Goal: Task Accomplishment & Management: Complete application form

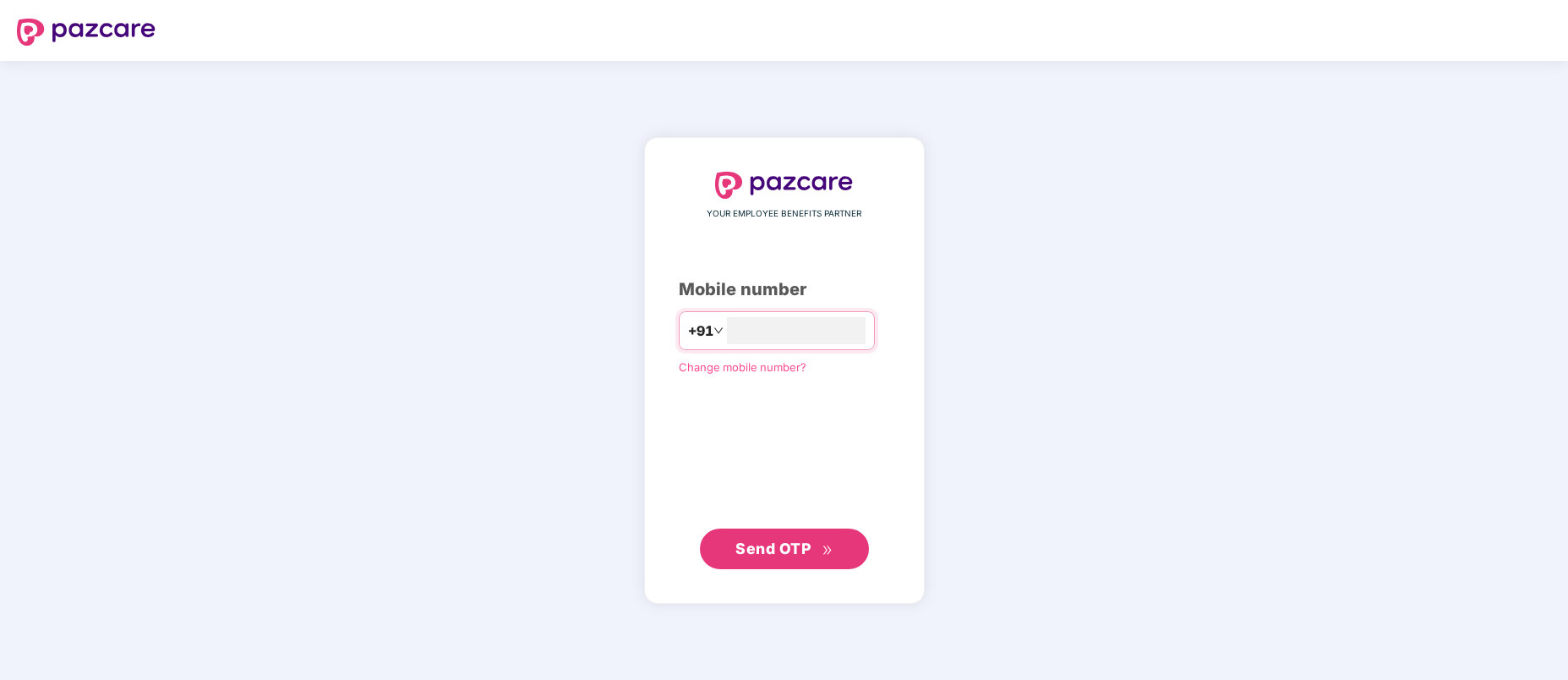
type input "**********"
click at [747, 541] on span "Send OTP" at bounding box center [773, 548] width 75 height 17
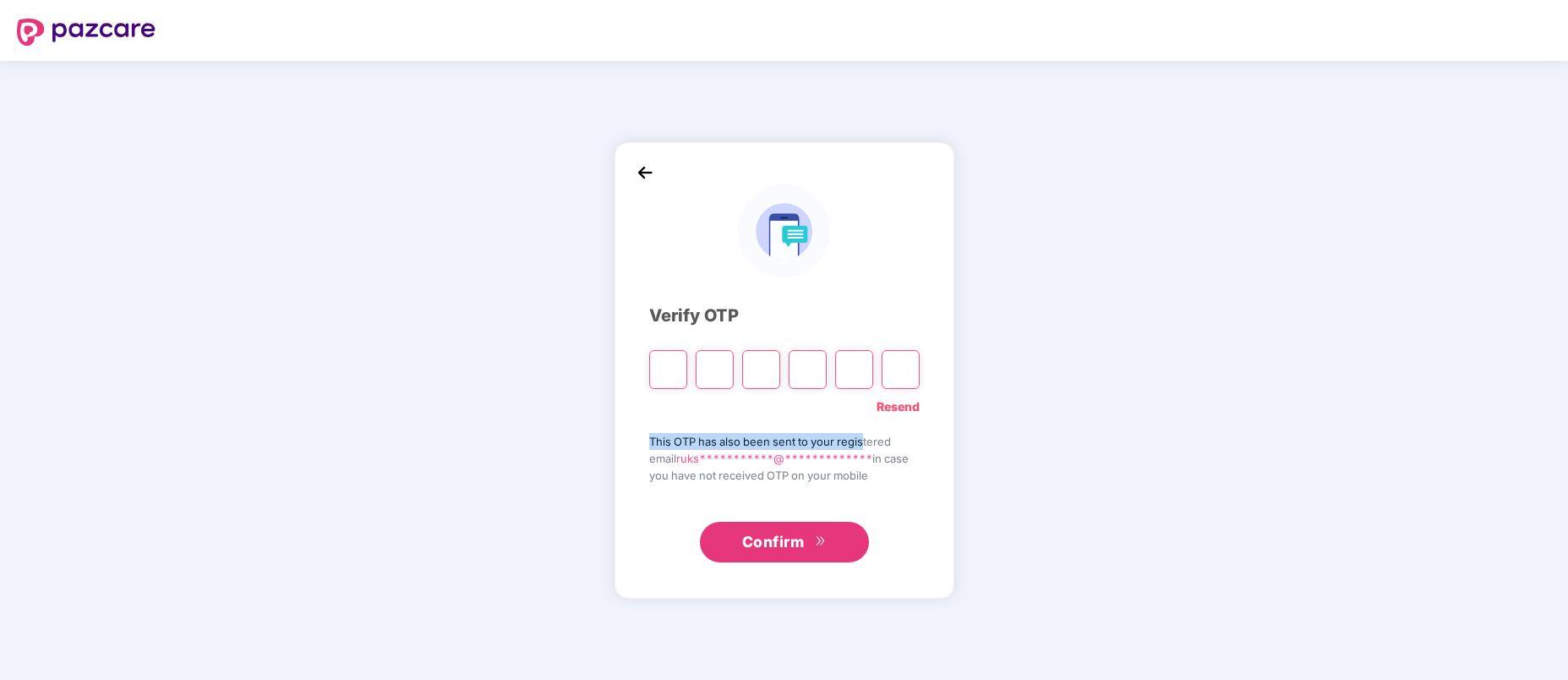
drag, startPoint x: 649, startPoint y: 444, endPoint x: 860, endPoint y: 439, distance: 211.1
click at [860, 439] on span "This OTP has also been sent to your registered" at bounding box center [784, 441] width 270 height 17
click at [670, 372] on input "Please enter verification code. Digit 1" at bounding box center [668, 369] width 38 height 39
type input "*"
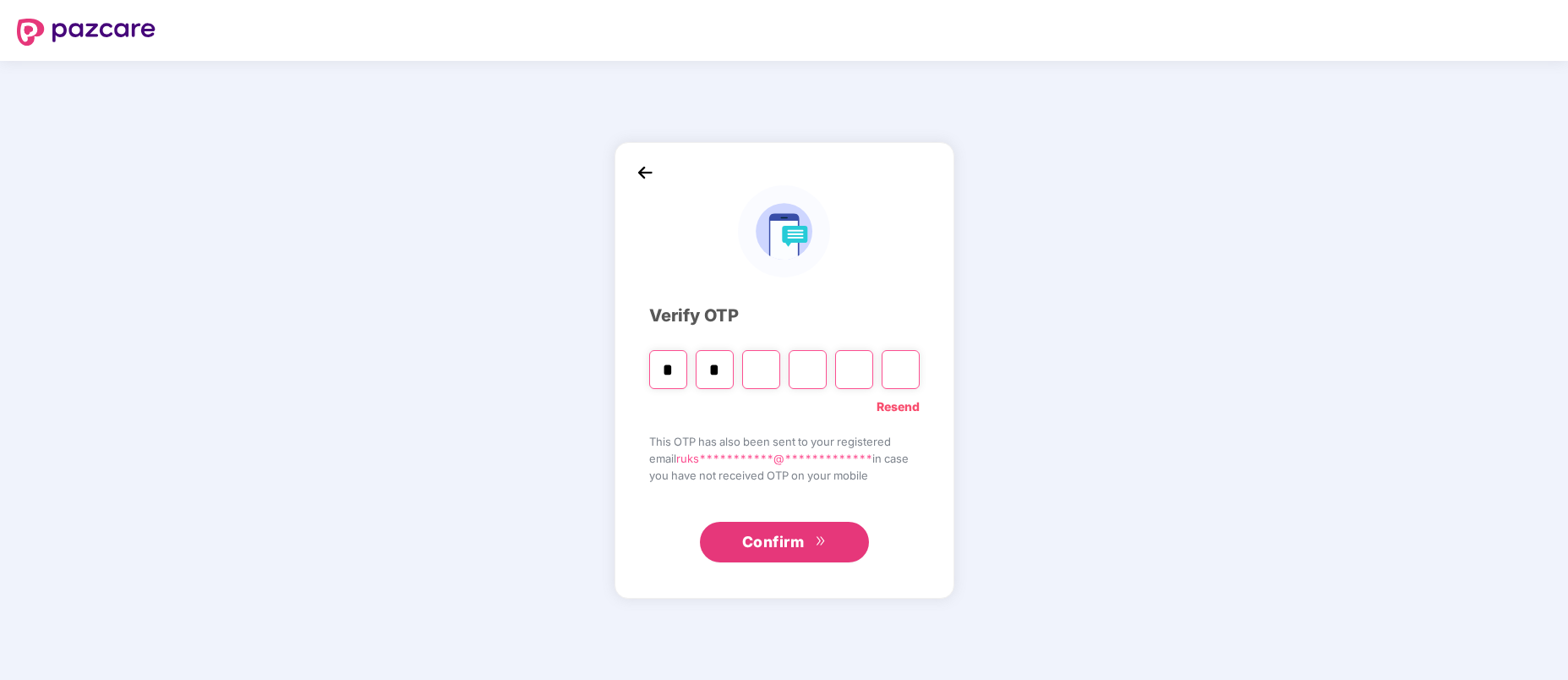
type input "*"
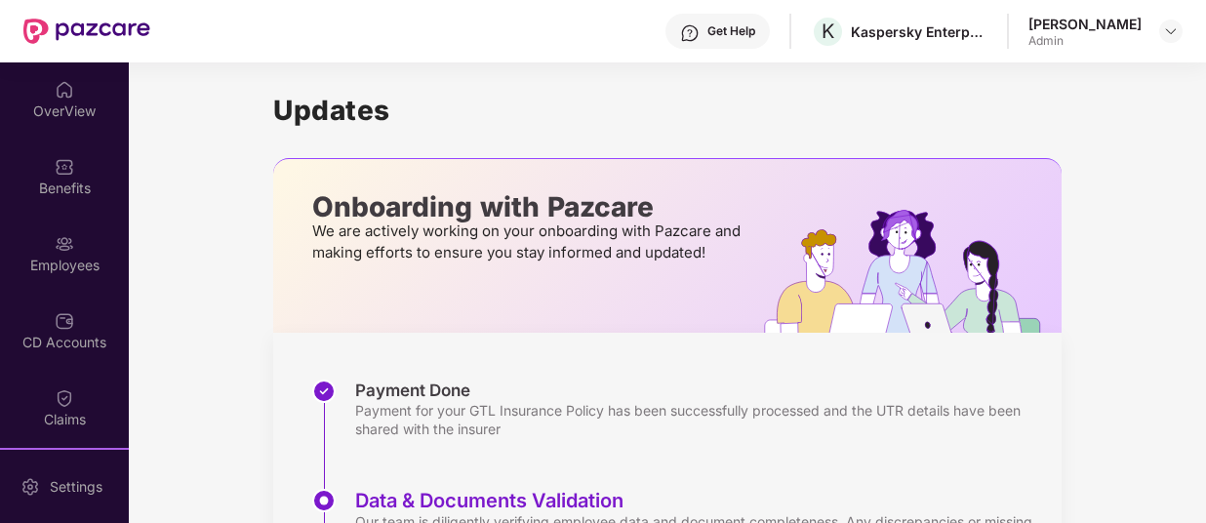
drag, startPoint x: 1810, startPoint y: 4, endPoint x: 200, endPoint y: 102, distance: 1613.4
click at [200, 102] on div "Updates Onboarding with Pazcare We are actively working on your onboarding with…" at bounding box center [667, 449] width 1077 height 774
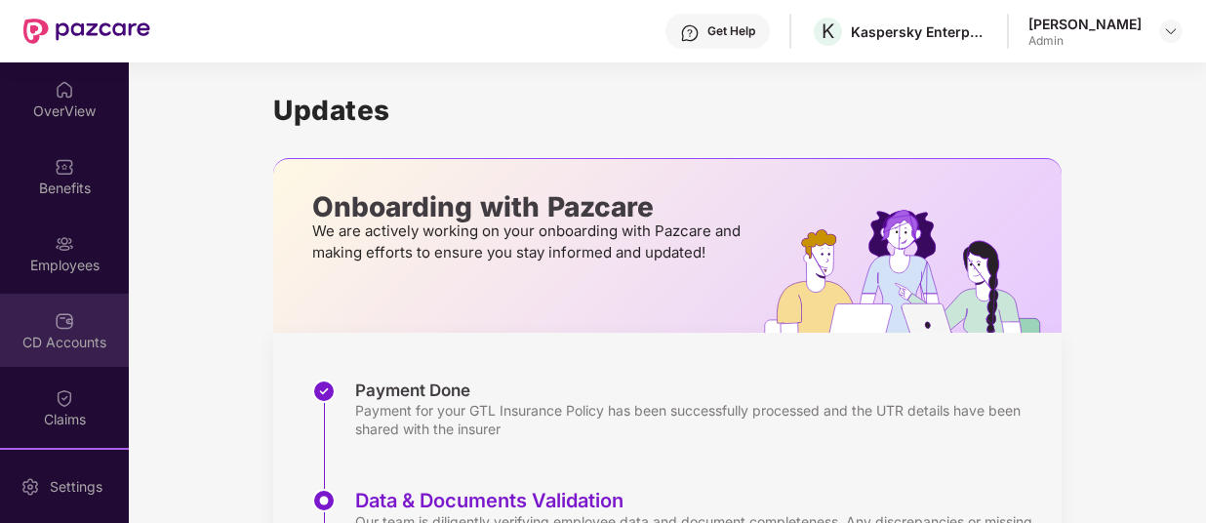
click at [55, 327] on img at bounding box center [65, 321] width 20 height 20
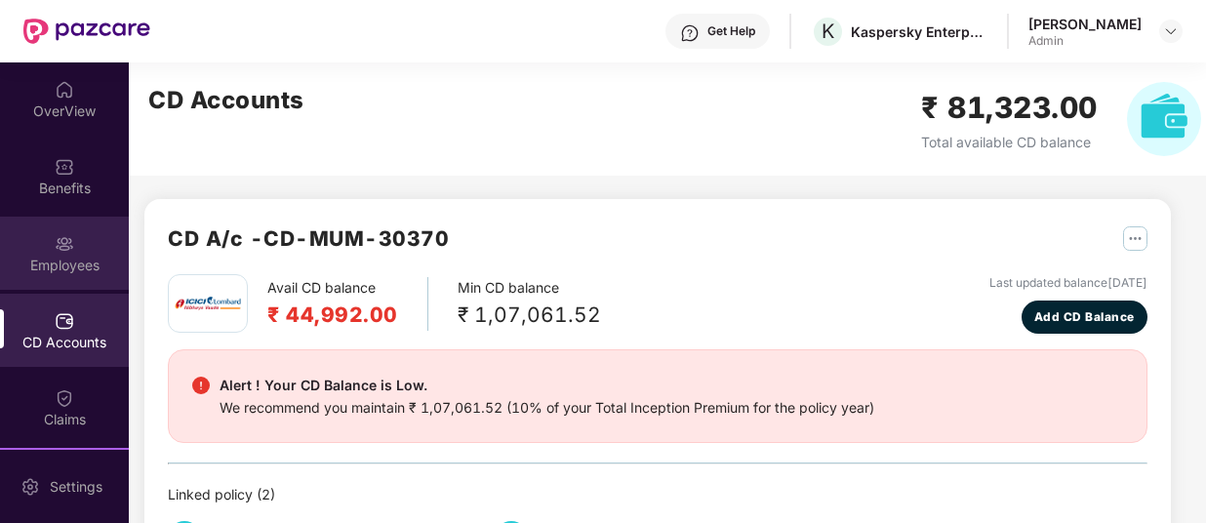
click at [63, 247] on img at bounding box center [65, 244] width 20 height 20
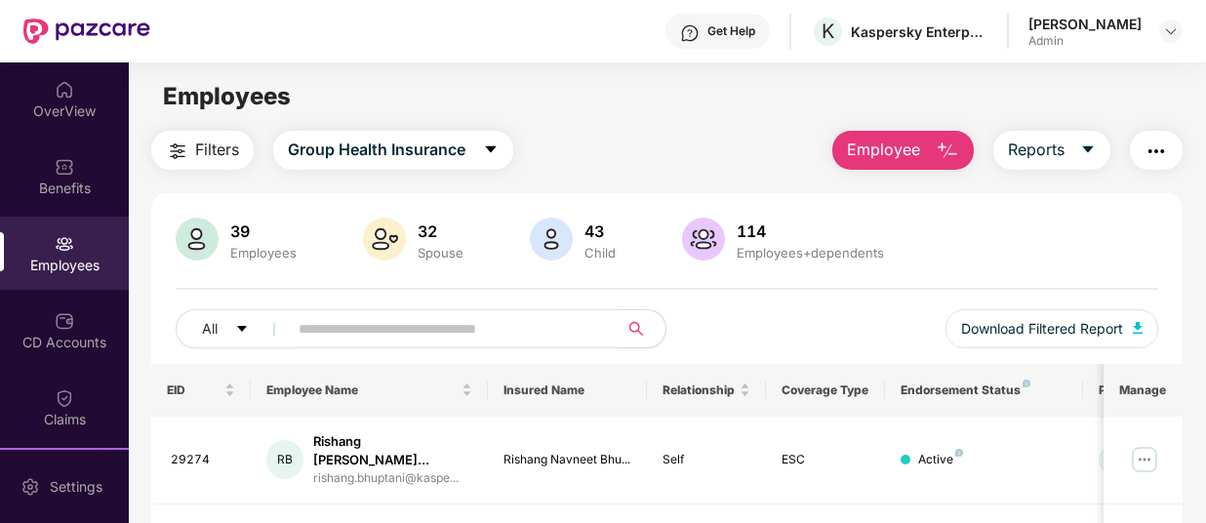
click at [940, 141] on img "button" at bounding box center [946, 150] width 23 height 23
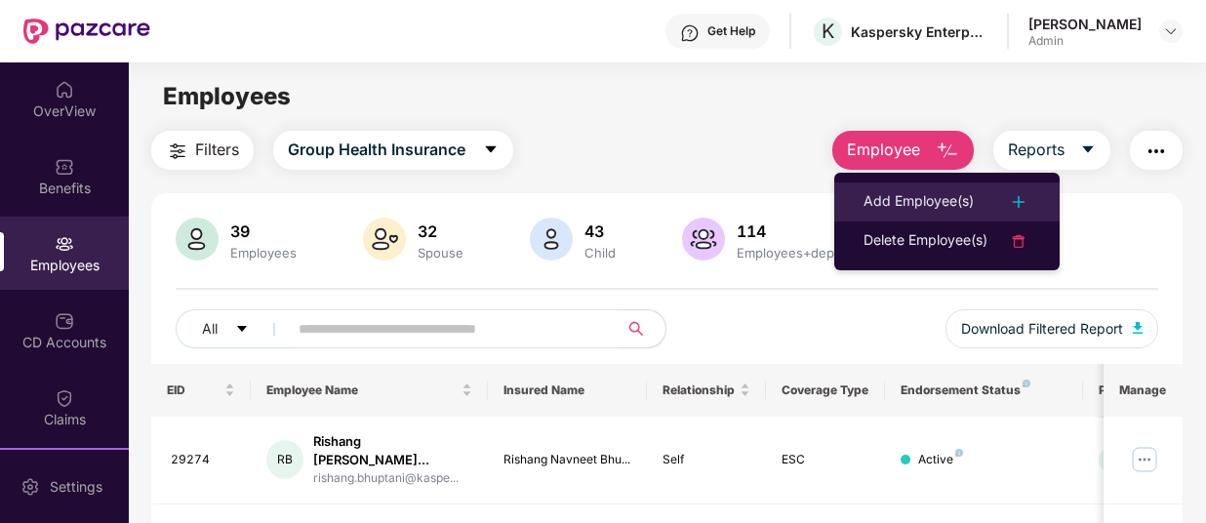
click at [908, 198] on div "Add Employee(s)" at bounding box center [918, 201] width 110 height 23
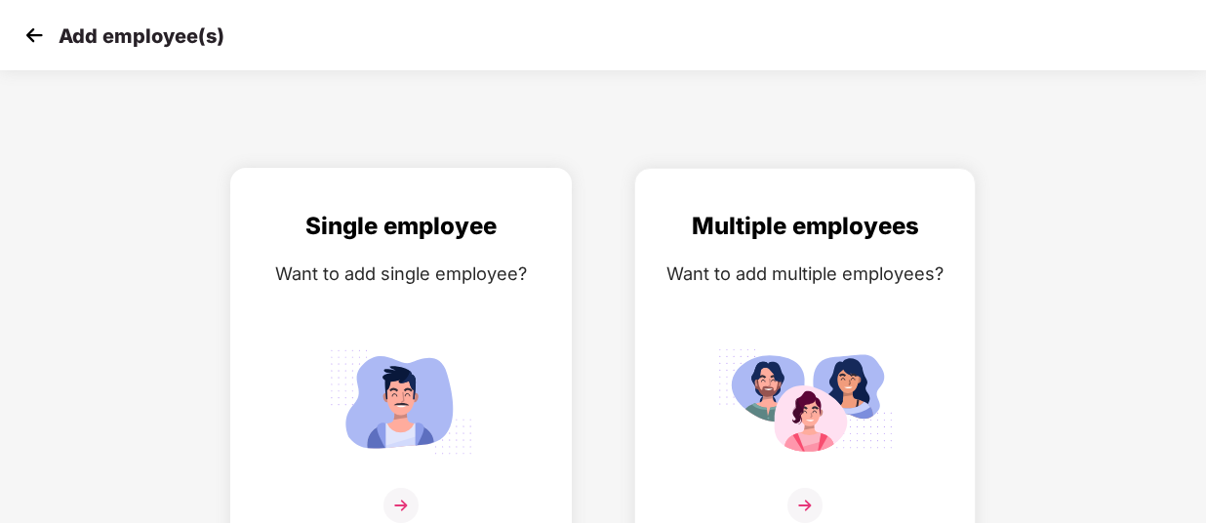
click at [394, 399] on img at bounding box center [401, 401] width 176 height 122
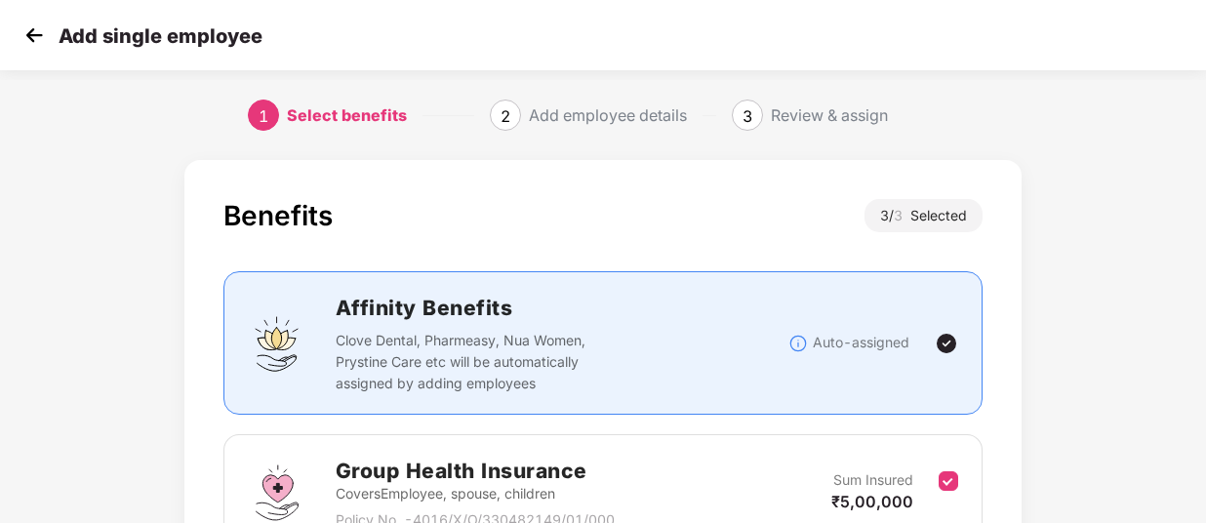
scroll to position [98, 0]
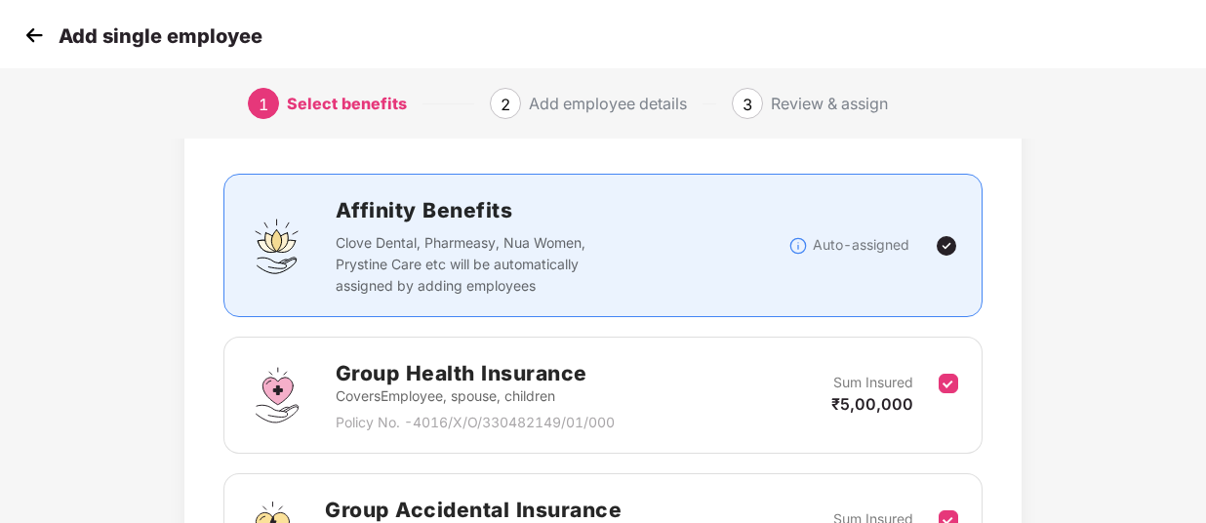
click at [523, 381] on h2 "Group Health Insurance" at bounding box center [475, 373] width 279 height 32
click at [432, 396] on p "Covers Employee, spouse, children" at bounding box center [475, 395] width 279 height 21
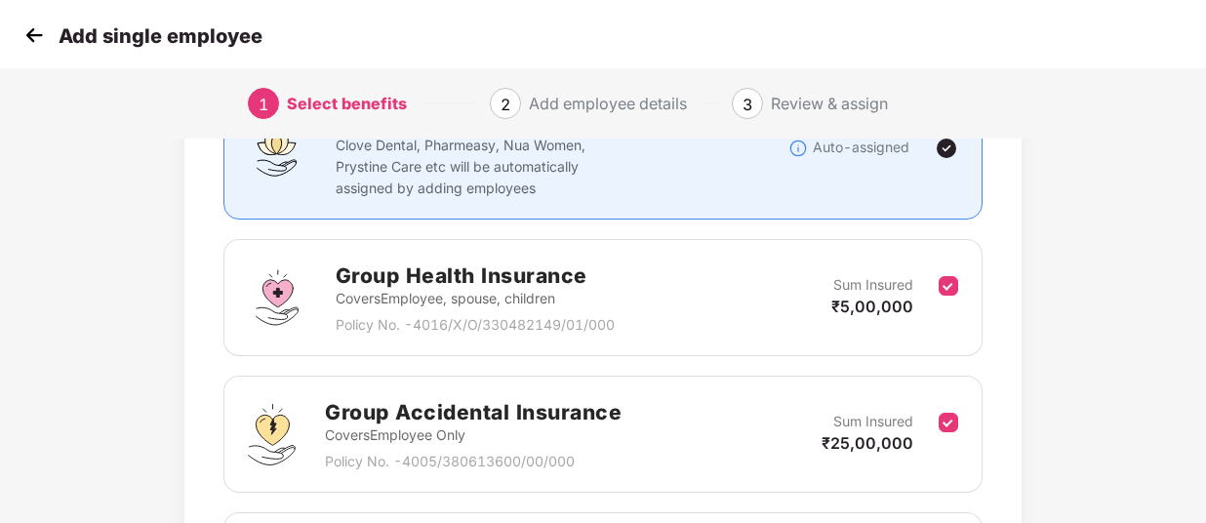
scroll to position [390, 0]
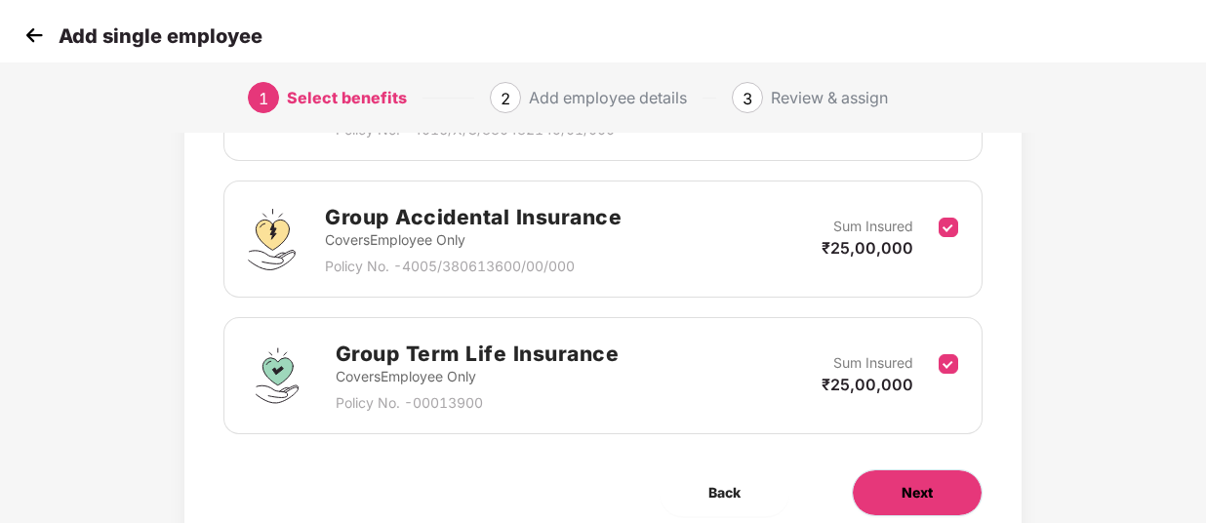
click at [923, 485] on span "Next" at bounding box center [916, 492] width 31 height 21
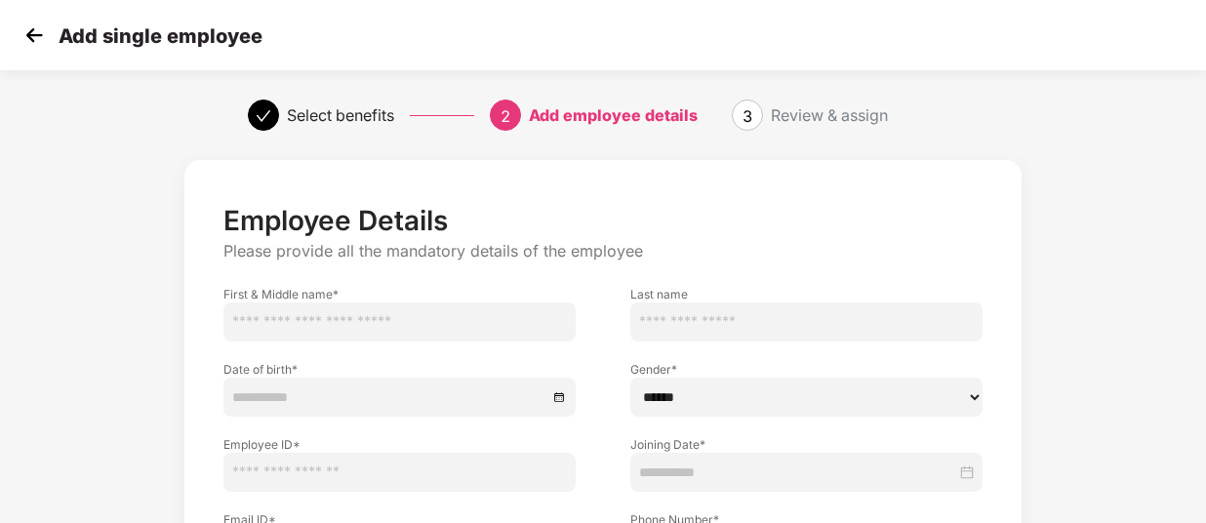
click at [361, 327] on input "text" at bounding box center [399, 321] width 352 height 39
type input "*******"
click at [673, 321] on input "text" at bounding box center [806, 321] width 352 height 39
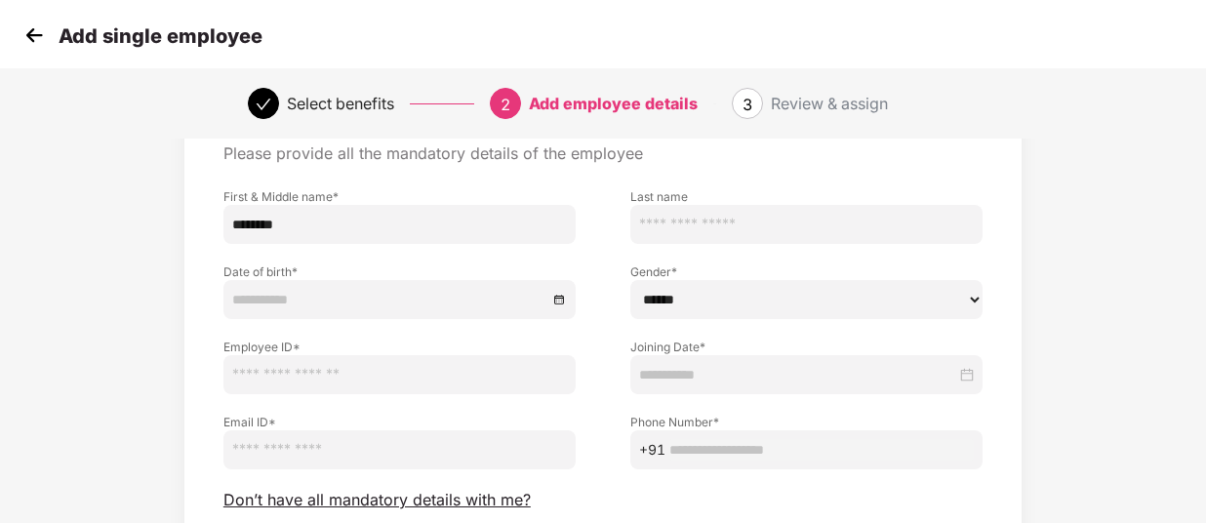
scroll to position [195, 0]
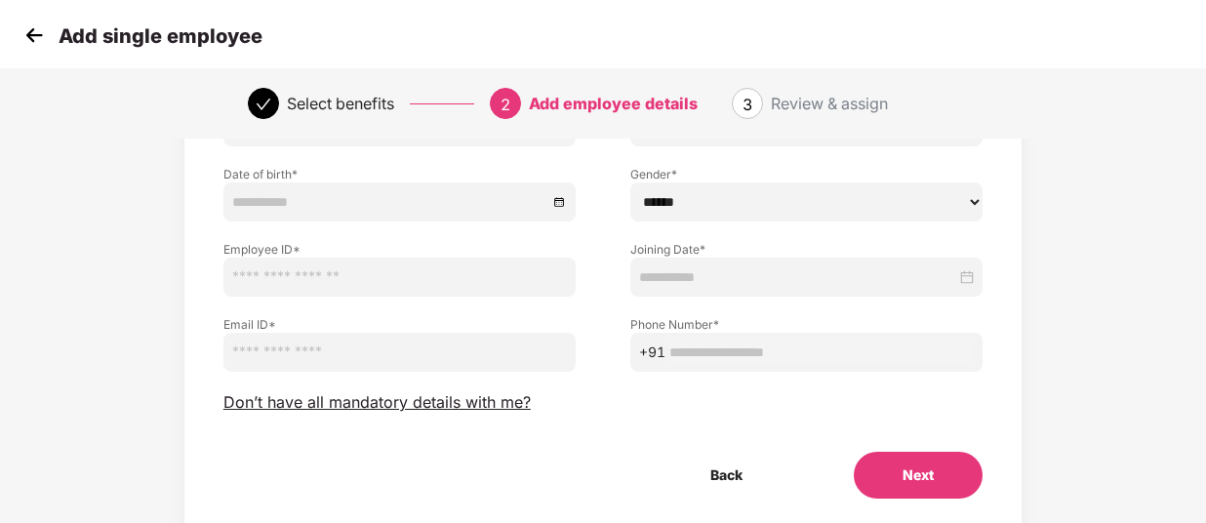
click at [892, 477] on button "Next" at bounding box center [917, 475] width 129 height 47
